Goal: Transaction & Acquisition: Download file/media

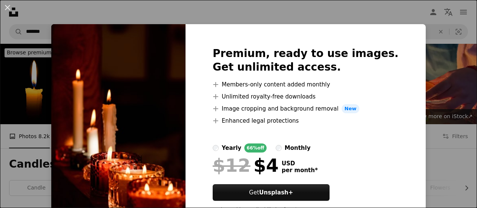
scroll to position [252, 0]
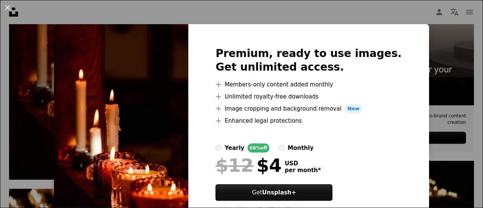
click at [406, 84] on div "An X shape Premium, ready to use images. Get unlimited access. A plus sign Memb…" at bounding box center [241, 104] width 483 height 208
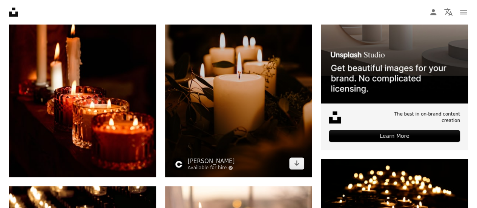
click at [258, 110] on img at bounding box center [238, 66] width 147 height 221
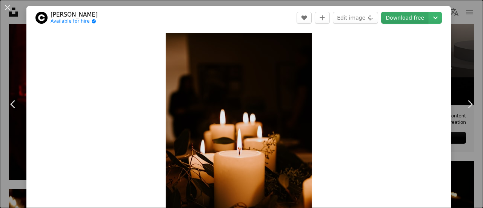
click at [400, 19] on link "Download free" at bounding box center [405, 18] width 48 height 12
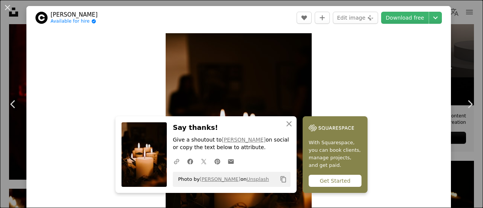
click at [451, 65] on div "An X shape Chevron left Chevron right An X shape Close Say thanks! Give a shout…" at bounding box center [241, 104] width 483 height 208
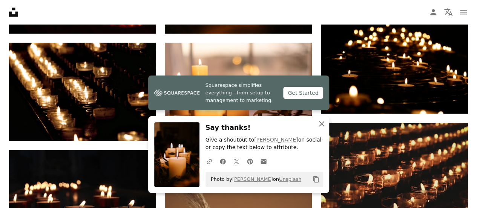
scroll to position [396, 0]
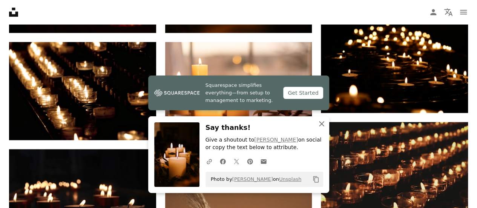
click at [326, 124] on icon "An X shape" at bounding box center [321, 123] width 9 height 9
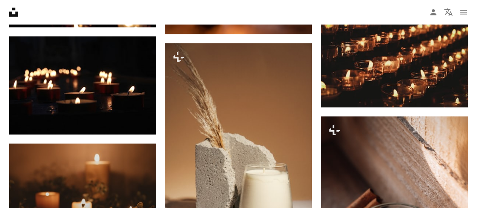
scroll to position [575, 0]
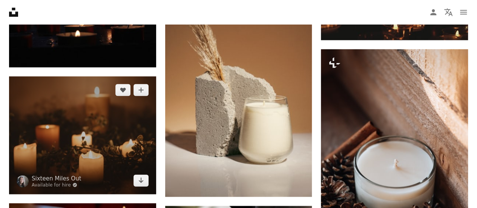
click at [97, 132] on img at bounding box center [82, 135] width 147 height 118
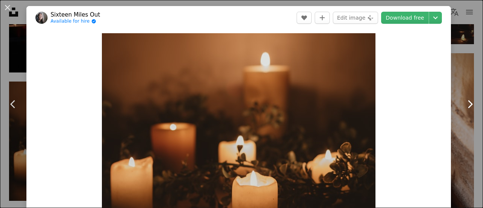
click at [456, 90] on link "Chevron right" at bounding box center [469, 104] width 26 height 72
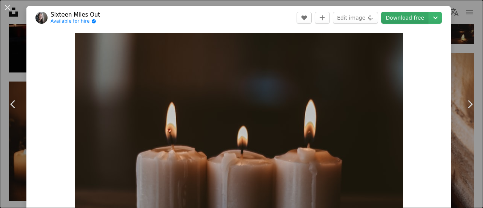
click at [409, 17] on link "Download free" at bounding box center [405, 18] width 48 height 12
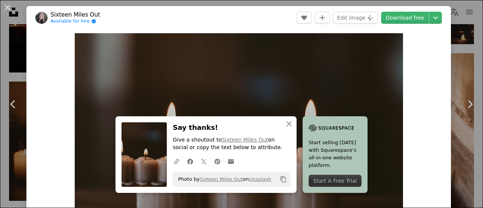
click at [466, 34] on div "An X shape Chevron left Chevron right An X shape Close Say thanks! Give a shout…" at bounding box center [241, 104] width 483 height 208
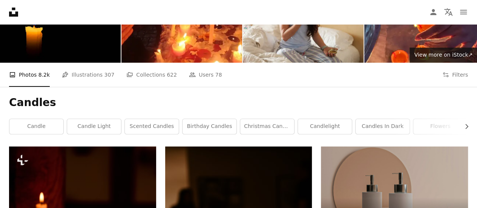
scroll to position [62, 0]
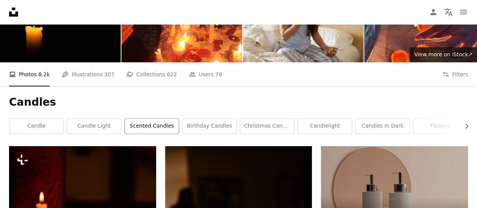
click at [152, 122] on link "scented candles" at bounding box center [152, 125] width 54 height 15
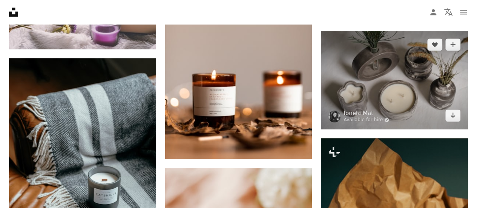
scroll to position [502, 0]
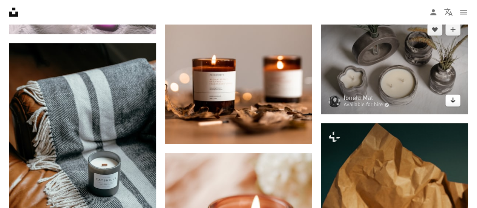
click at [456, 99] on link "Arrow pointing down" at bounding box center [452, 100] width 15 height 12
